Goal: Leave review/rating

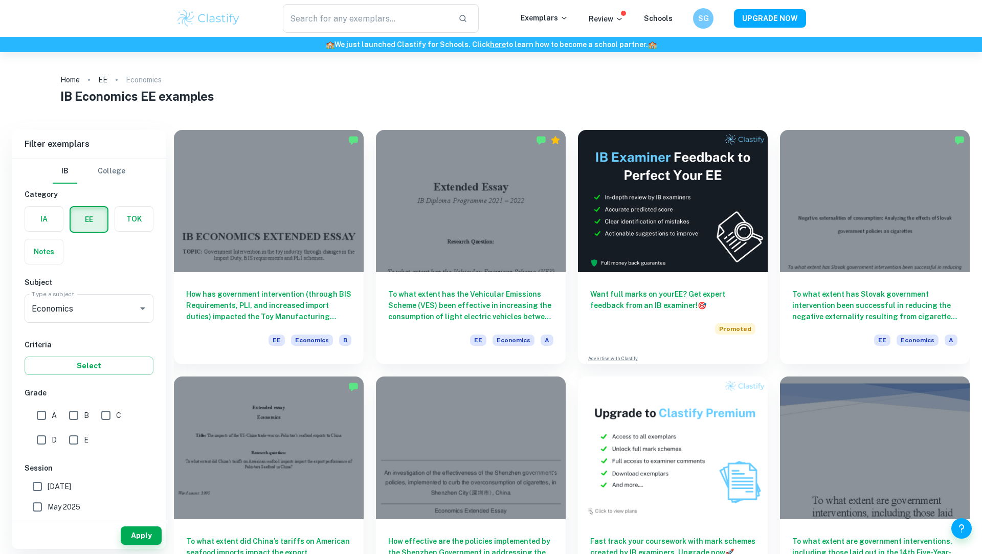
click at [51, 407] on input "A" at bounding box center [41, 415] width 20 height 20
checkbox input "true"
click at [142, 536] on button "Apply" at bounding box center [141, 535] width 41 height 18
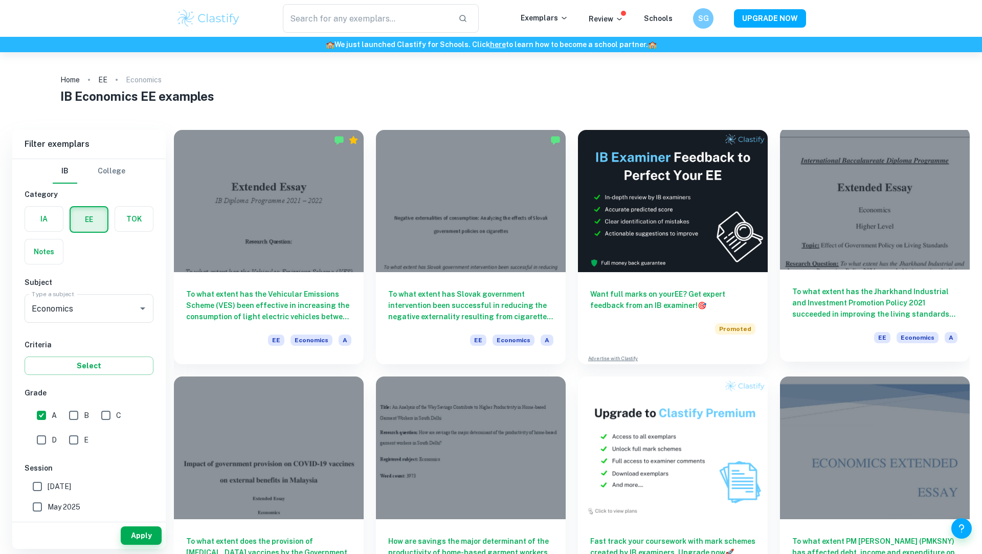
click at [878, 234] on div at bounding box center [875, 198] width 190 height 142
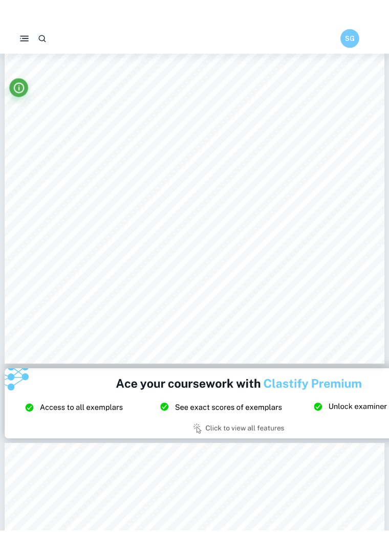
scroll to position [1256, 0]
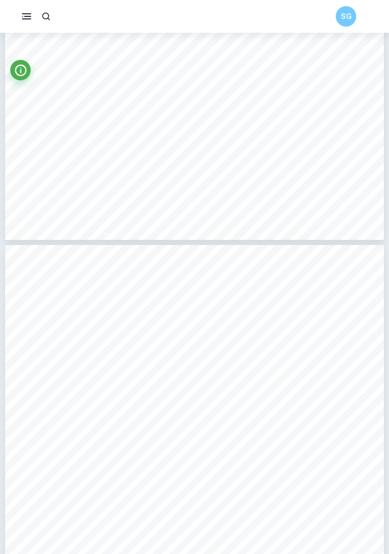
type input "4"
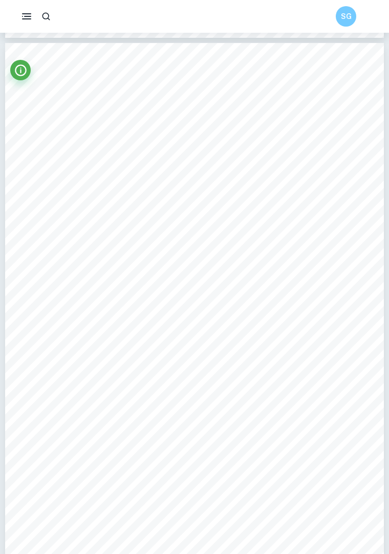
scroll to position [1751, 0]
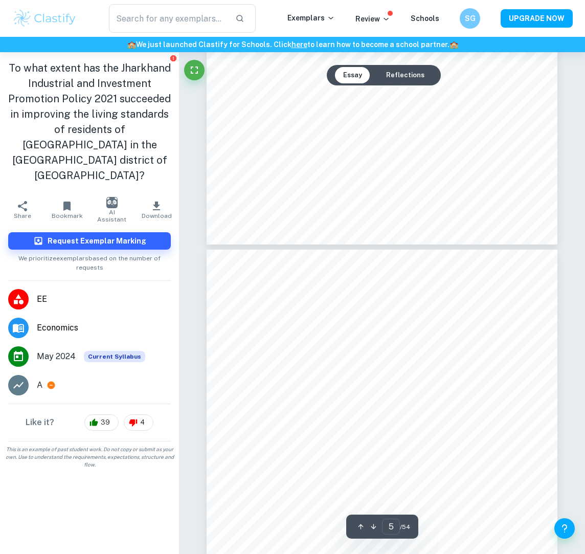
type input "4"
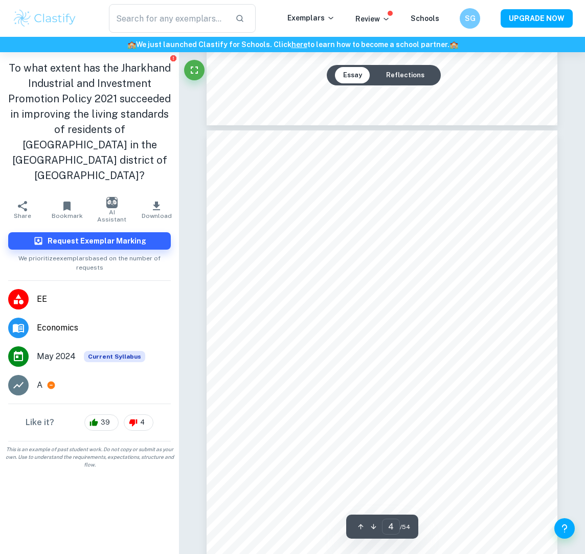
scroll to position [1545, 0]
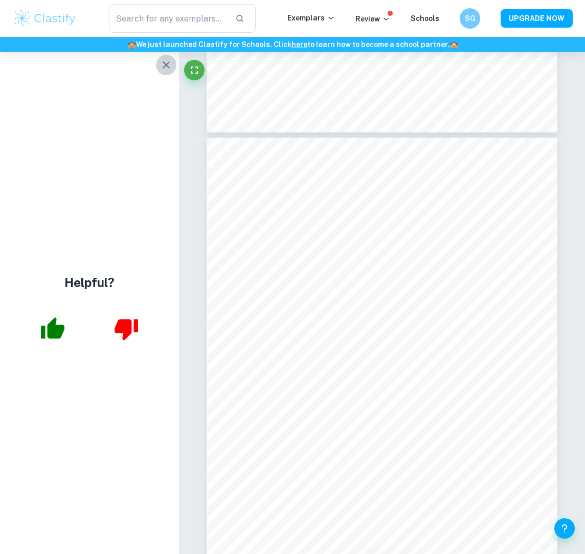
click at [164, 62] on icon "button" at bounding box center [166, 64] width 7 height 7
